Goal: Task Accomplishment & Management: Complete application form

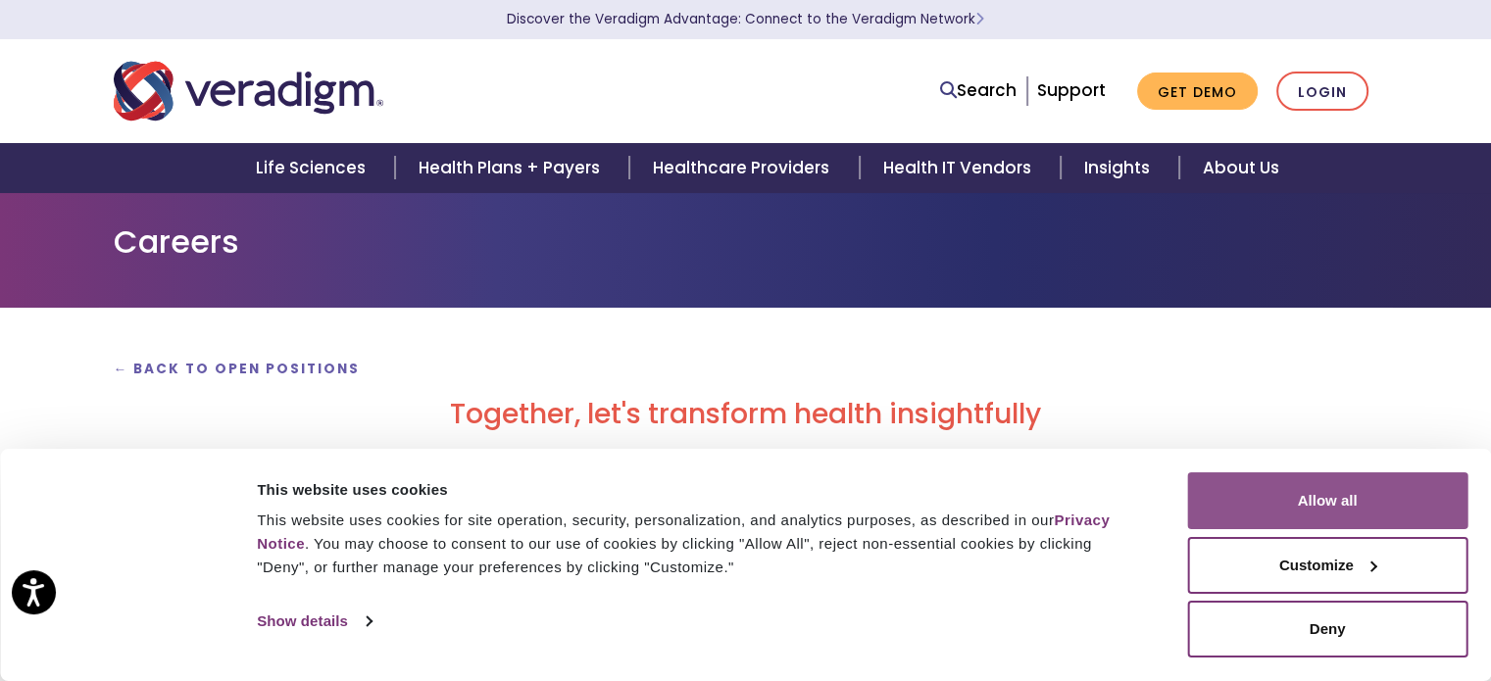
click at [1269, 503] on button "Allow all" at bounding box center [1327, 501] width 280 height 57
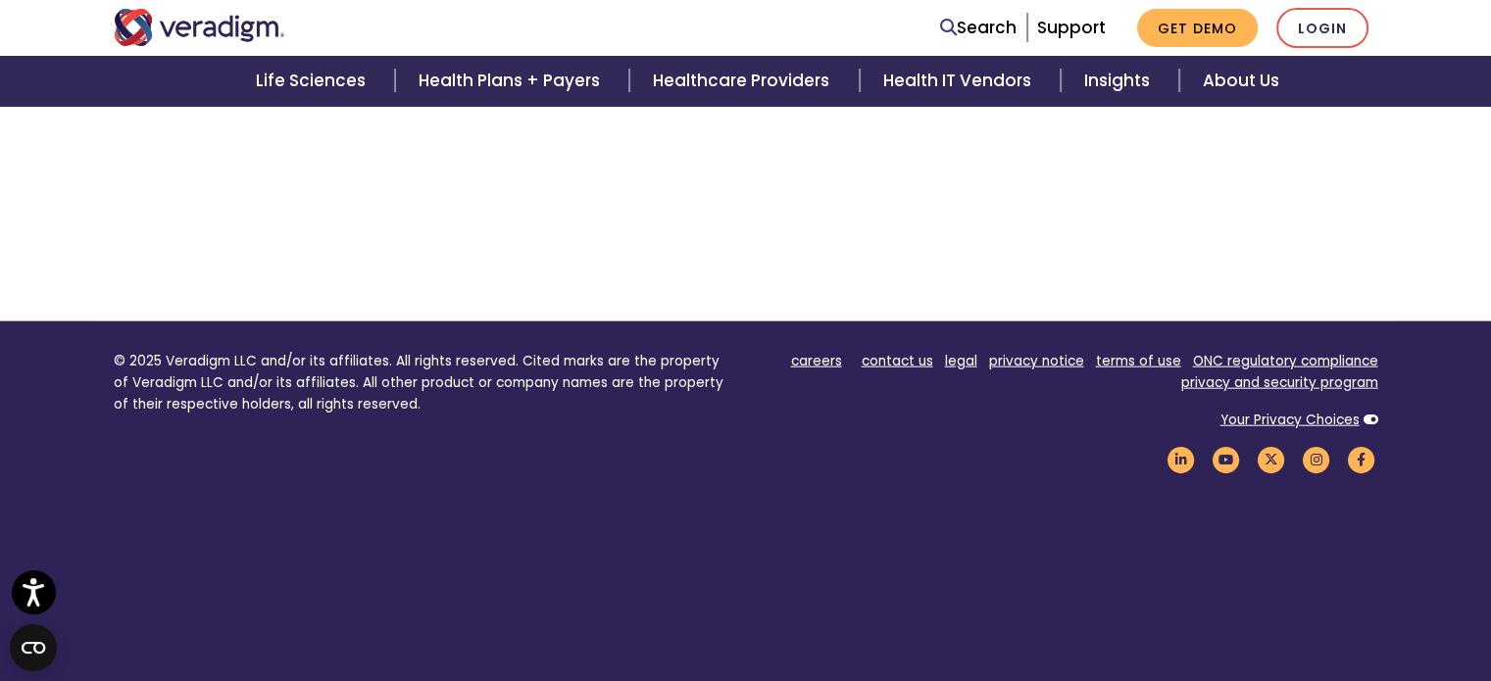
scroll to position [4604, 0]
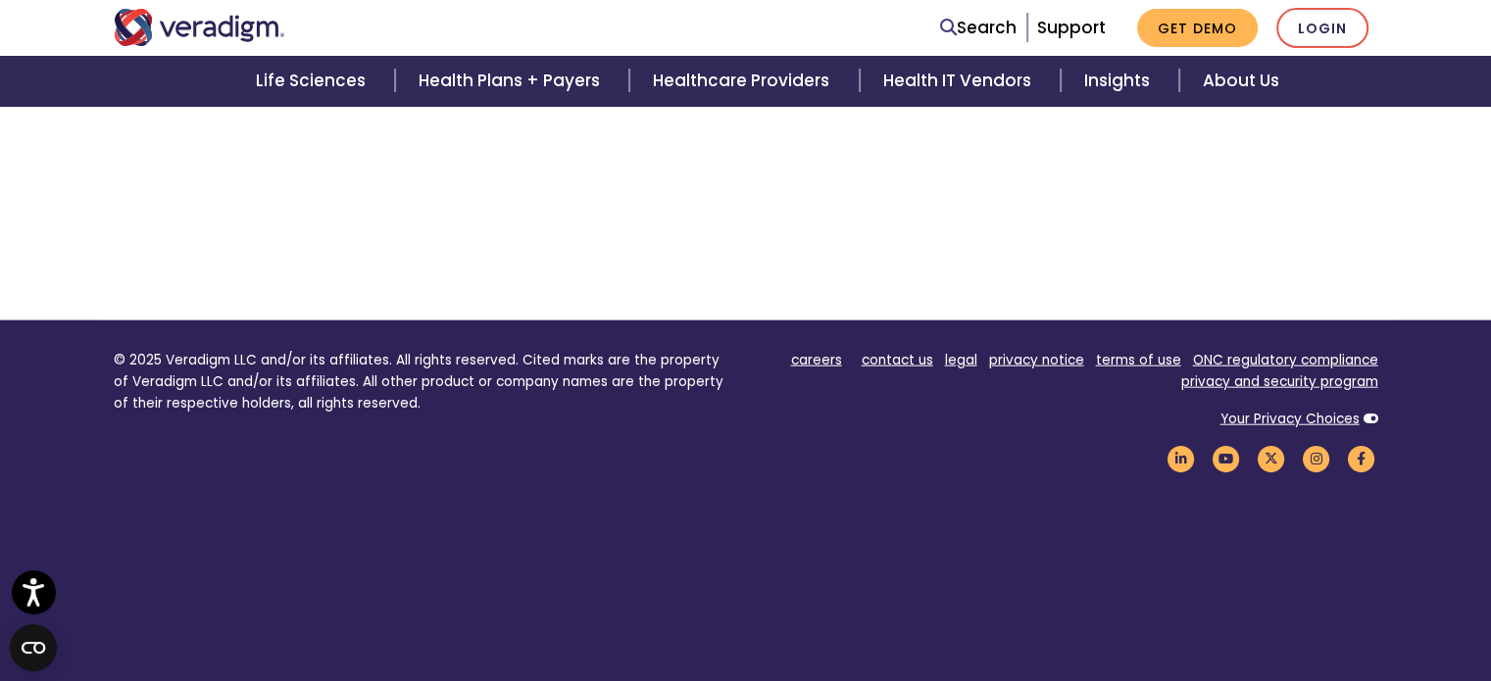
click at [243, 38] on img "Veradigm logo" at bounding box center [200, 27] width 172 height 37
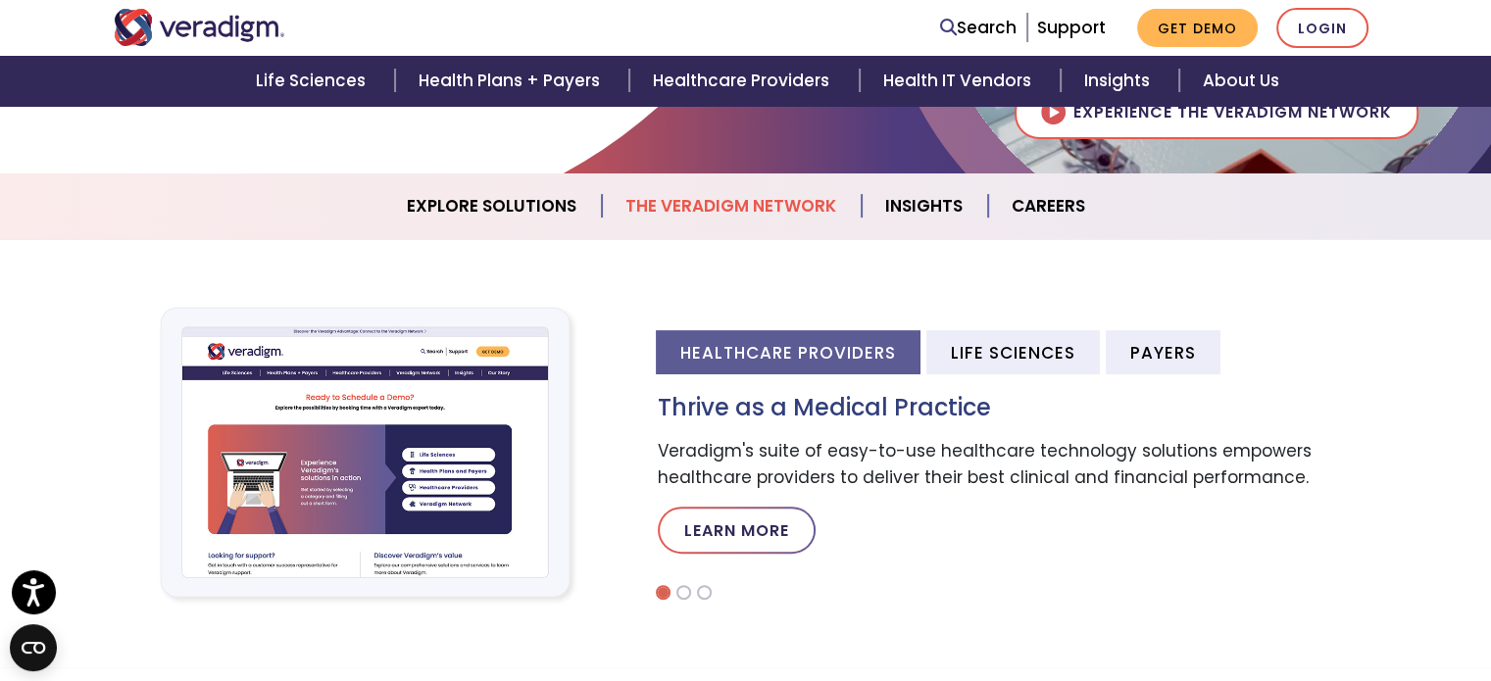
scroll to position [490, 0]
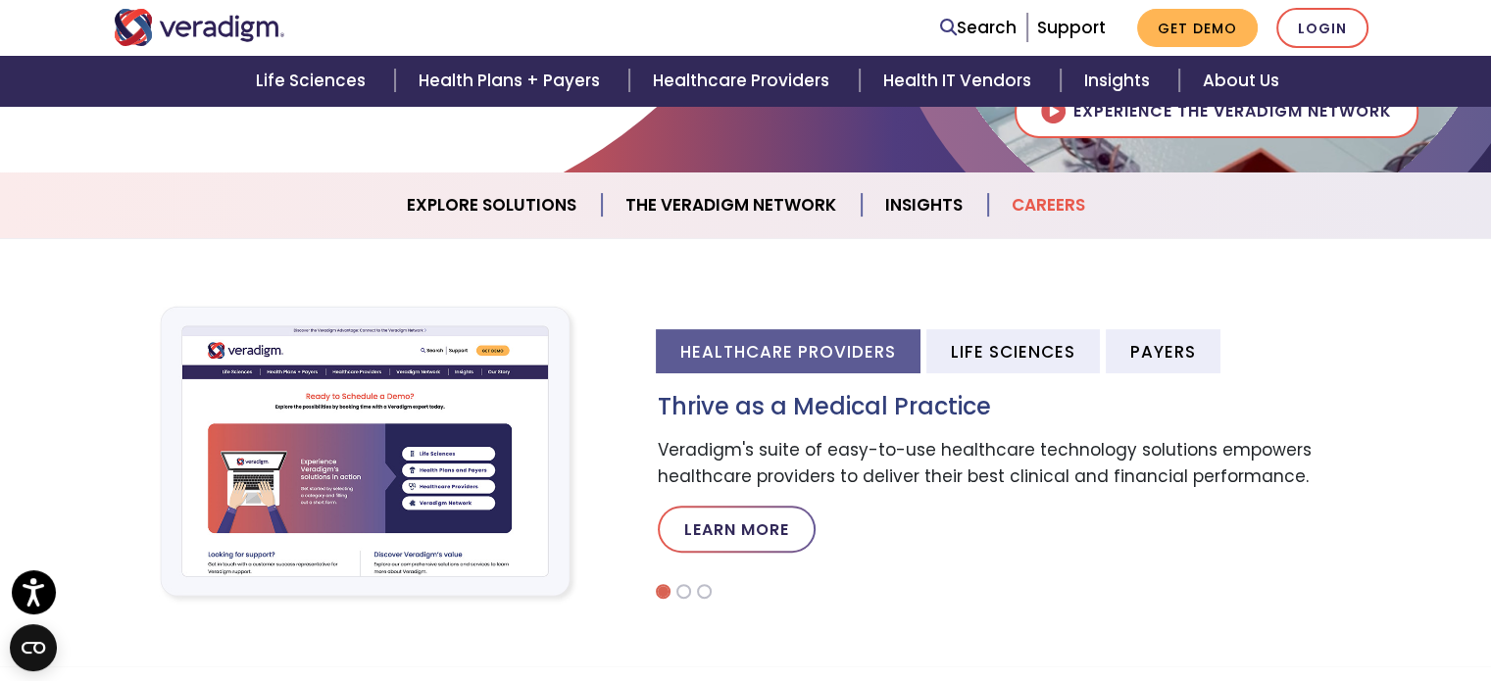
click at [1055, 216] on link "Careers" at bounding box center [1048, 205] width 121 height 50
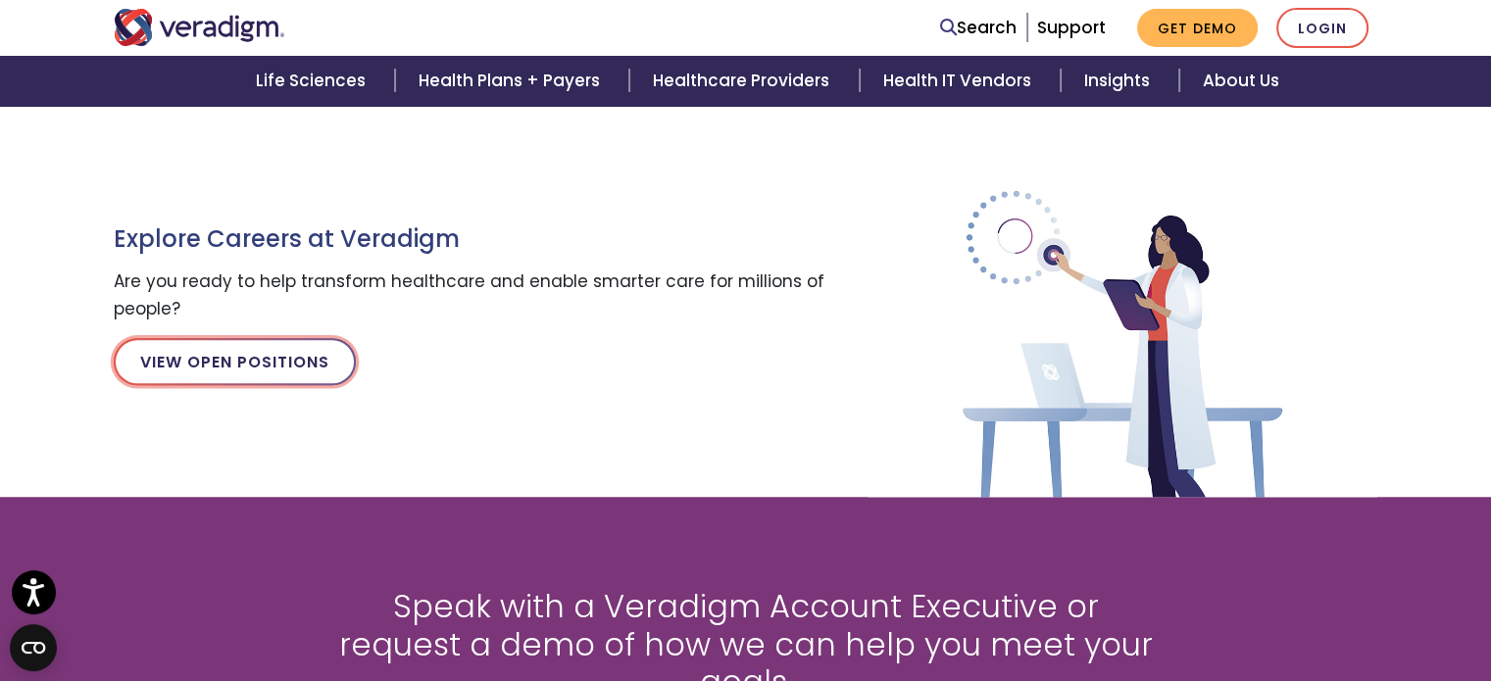
click at [264, 340] on link "View Open Positions" at bounding box center [235, 361] width 242 height 47
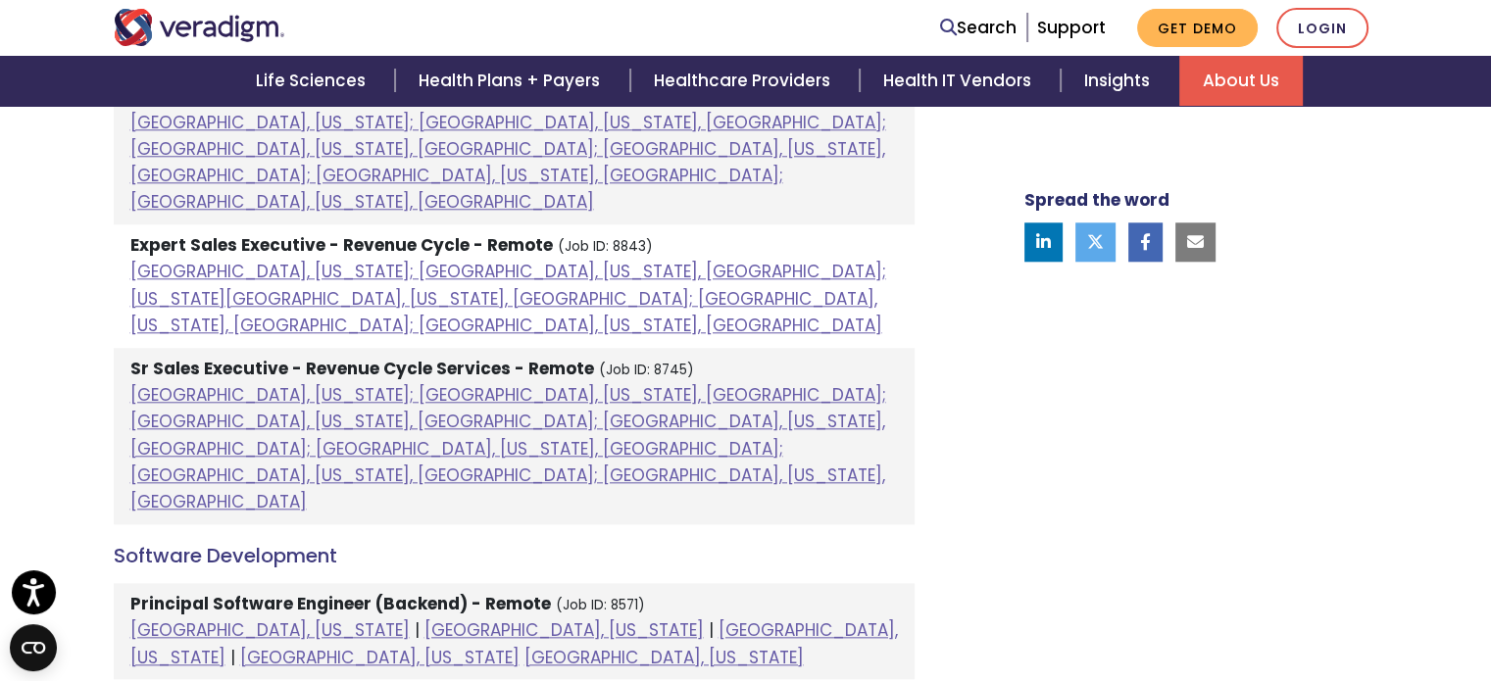
scroll to position [1910, 0]
